Goal: Task Accomplishment & Management: Complete application form

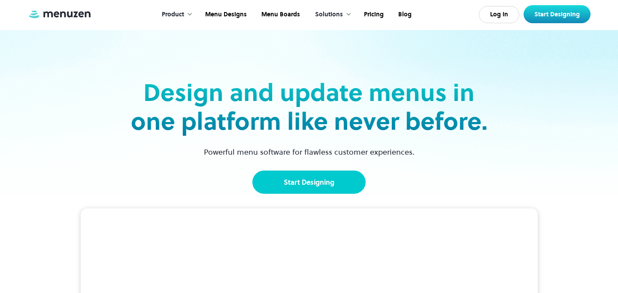
click at [310, 181] on link "Start Designing" at bounding box center [308, 181] width 113 height 23
click at [311, 184] on link "Start Designing" at bounding box center [308, 181] width 113 height 23
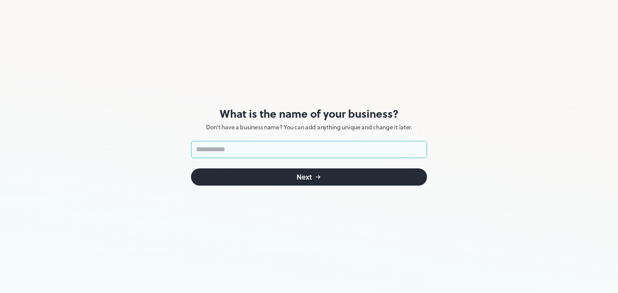
click at [290, 151] on input "text" at bounding box center [309, 149] width 236 height 17
type input "**********"
click at [327, 179] on button "Next" at bounding box center [309, 176] width 236 height 17
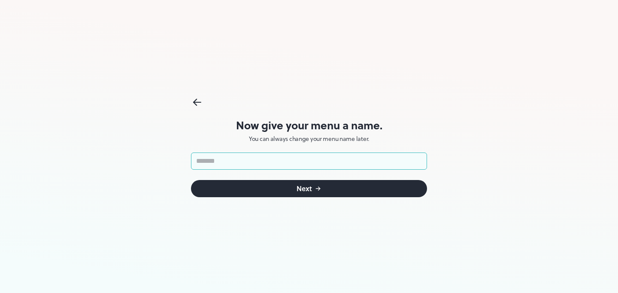
click at [286, 166] on input "text" at bounding box center [309, 160] width 236 height 17
click at [286, 163] on input "text" at bounding box center [309, 160] width 236 height 17
type input "********"
click at [340, 191] on button "Next" at bounding box center [309, 188] width 236 height 17
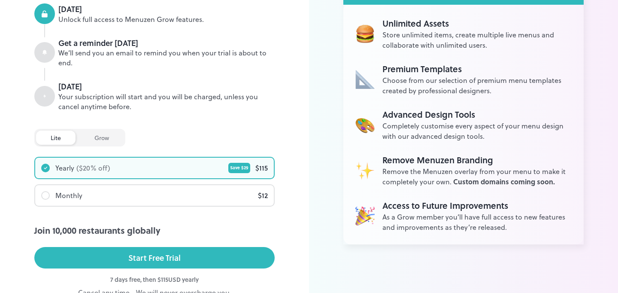
scroll to position [118, 0]
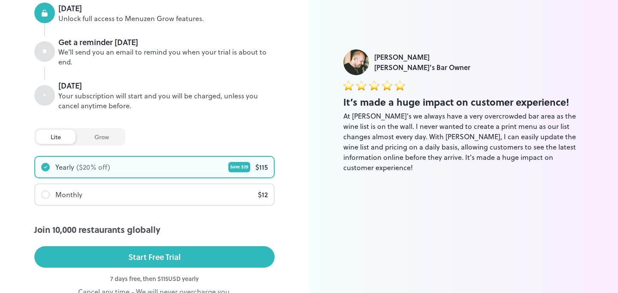
click at [51, 195] on div "Monthly" at bounding box center [61, 194] width 41 height 10
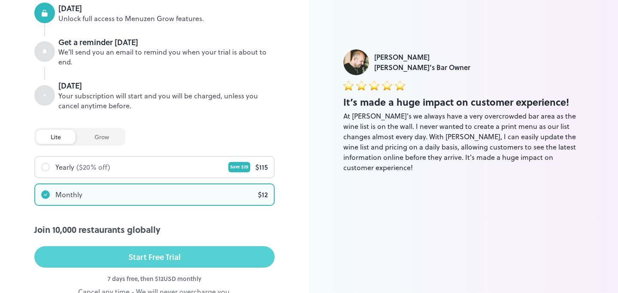
click at [157, 257] on div "Start Free Trial" at bounding box center [154, 256] width 52 height 13
